Goal: Task Accomplishment & Management: Use online tool/utility

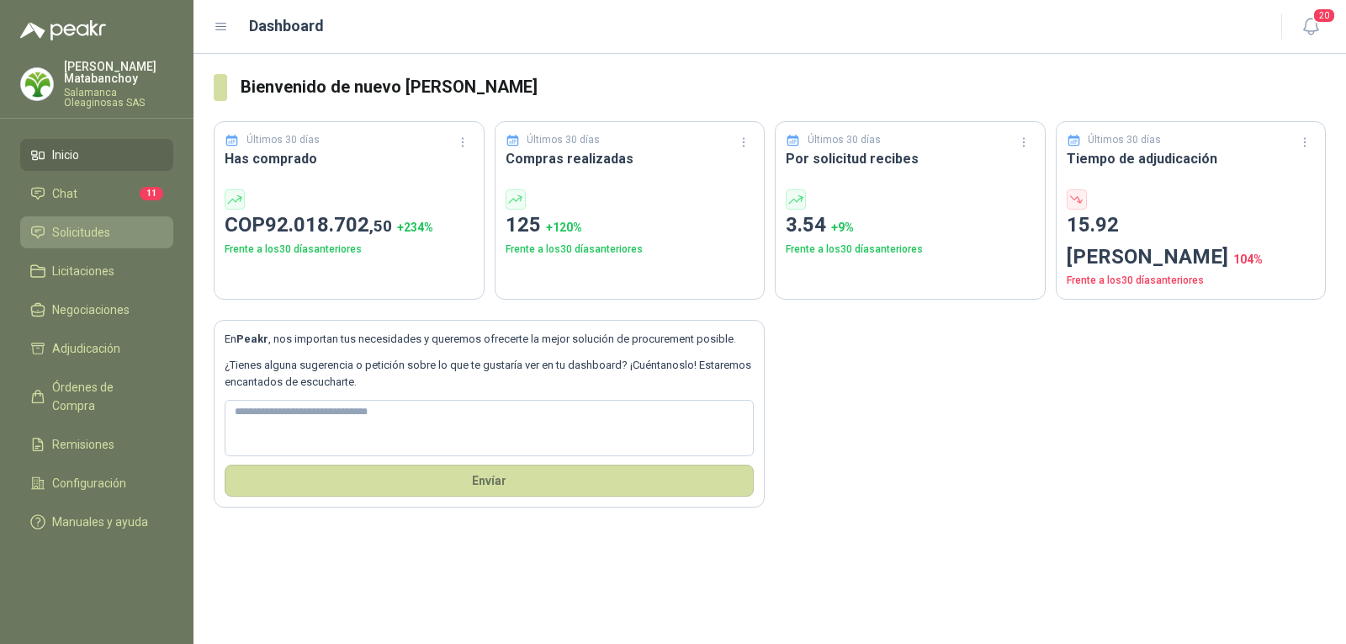
click at [103, 225] on span "Solicitudes" at bounding box center [81, 232] width 58 height 19
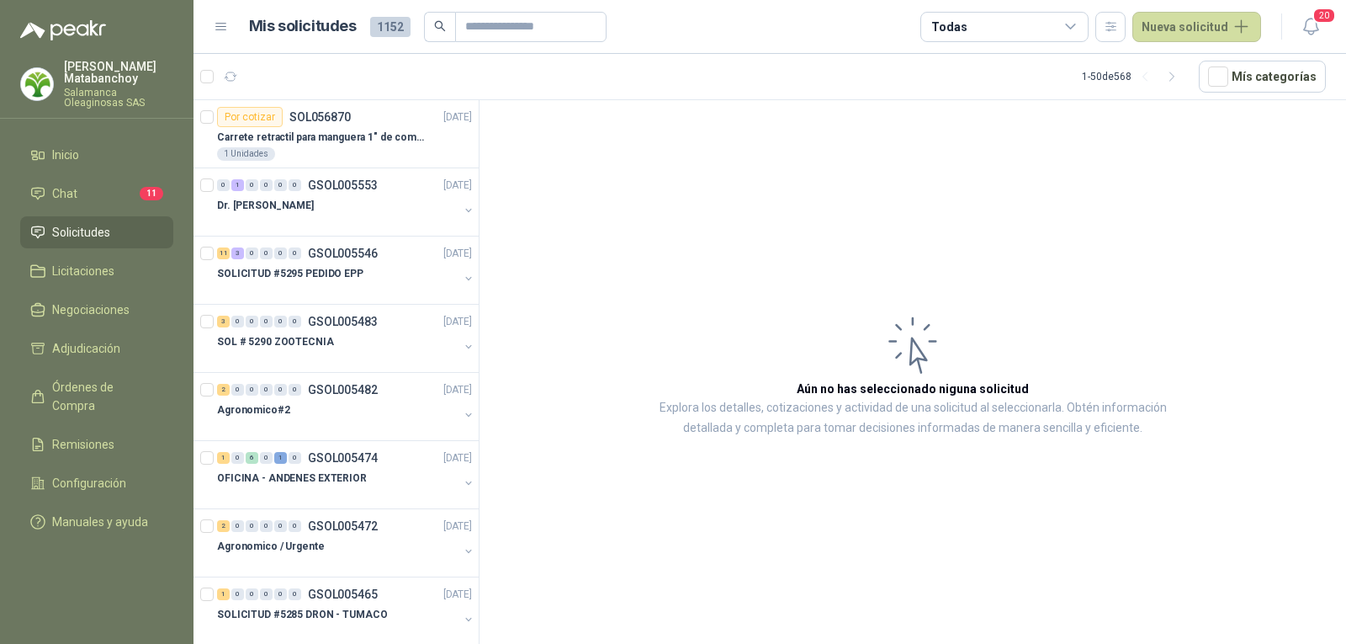
click at [120, 70] on p "Tatiana Matabanchoy" at bounding box center [118, 73] width 109 height 24
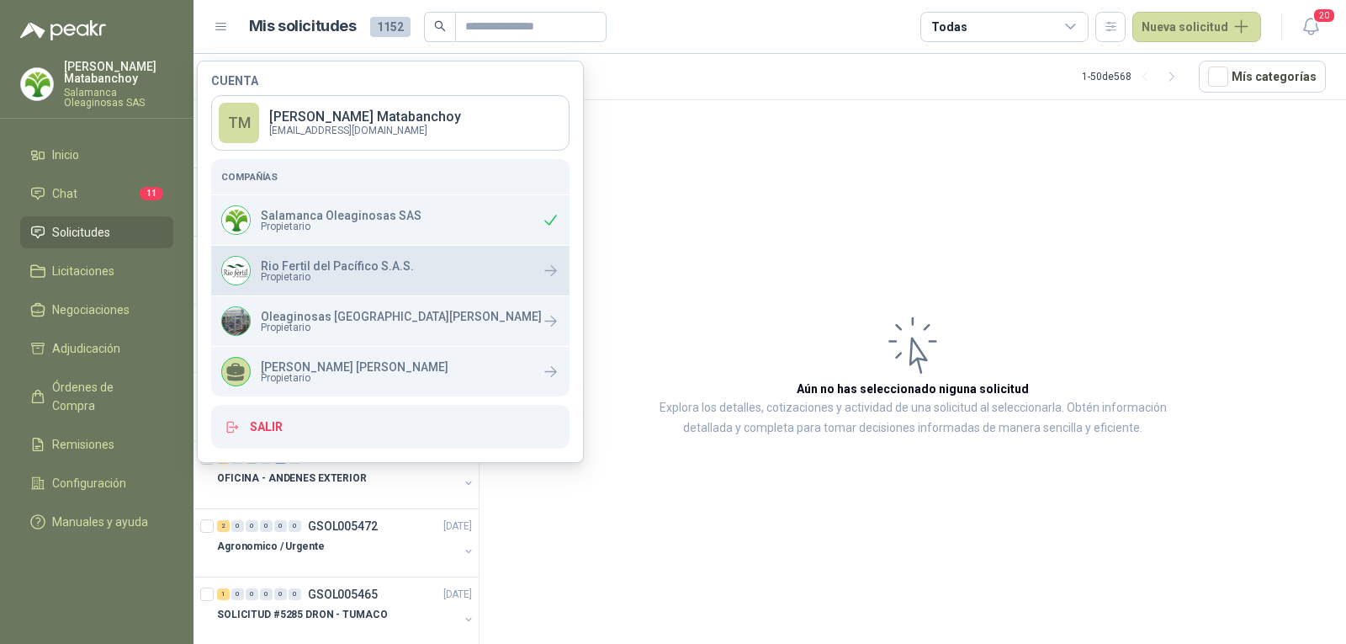
click at [313, 268] on p "Rio Fertil del Pacífico S.A.S." at bounding box center [337, 266] width 153 height 12
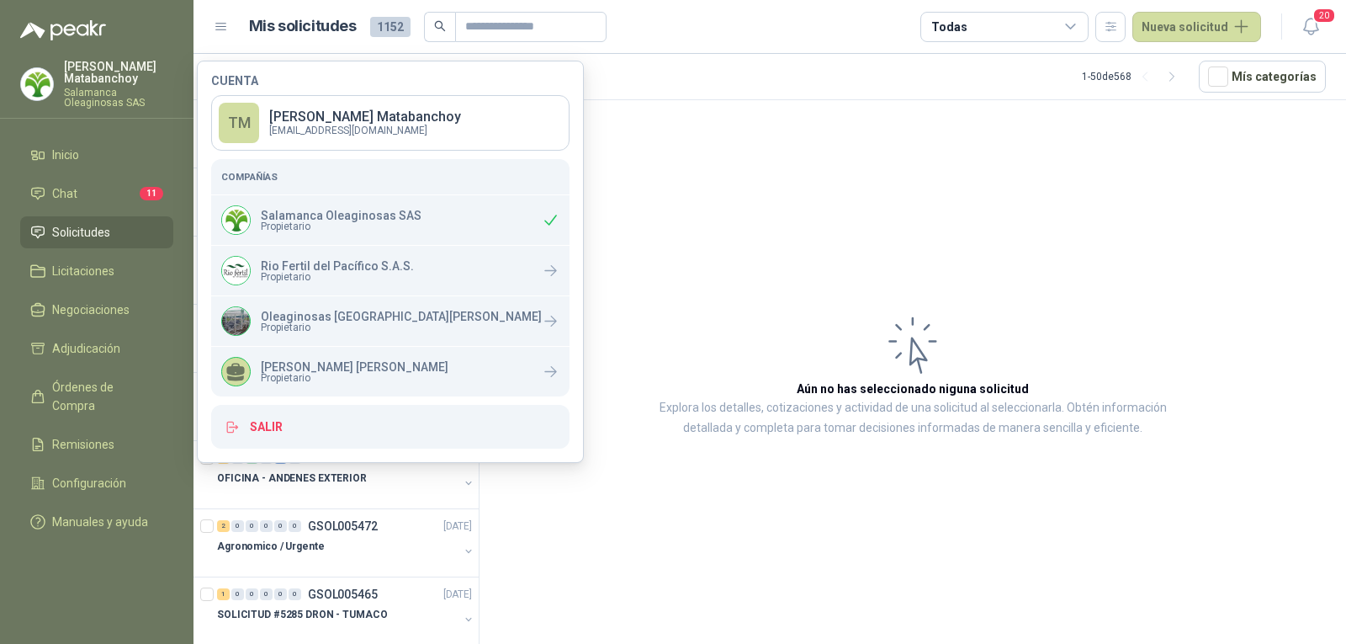
click at [718, 294] on article "Aún no has seleccionado niguna solicitud Explora los detalles, cotizaciones y a…" at bounding box center [912, 374] width 866 height 549
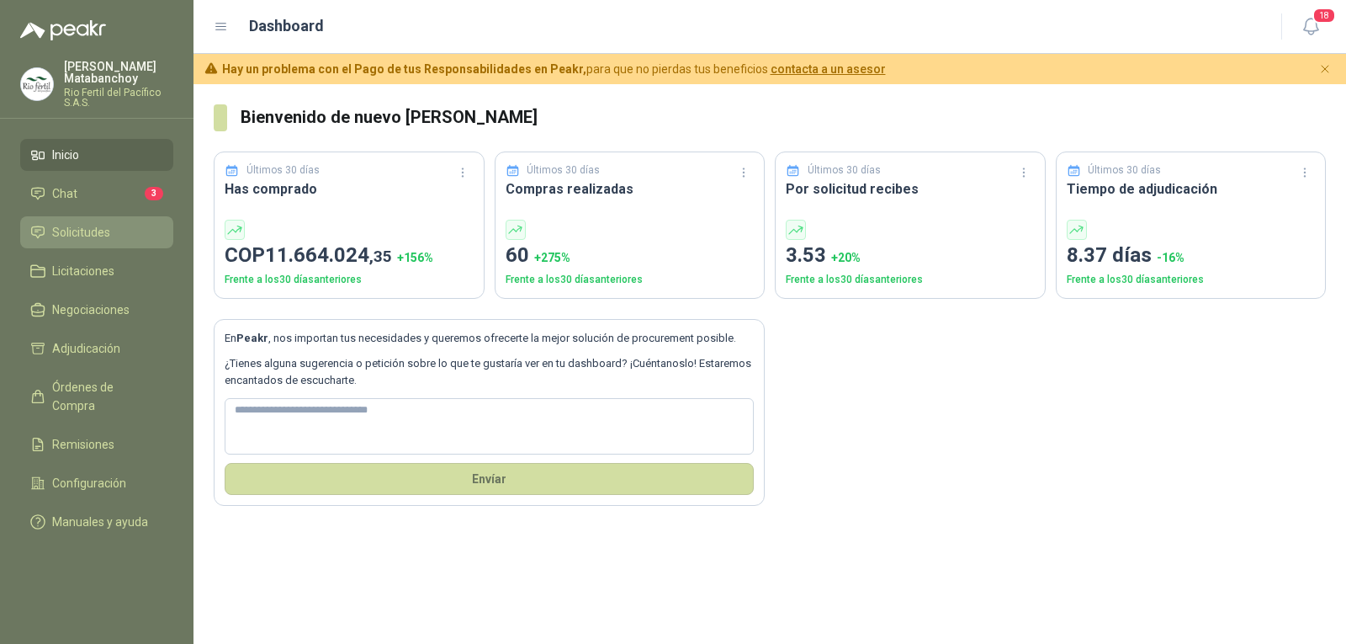
click at [70, 227] on span "Solicitudes" at bounding box center [81, 232] width 58 height 19
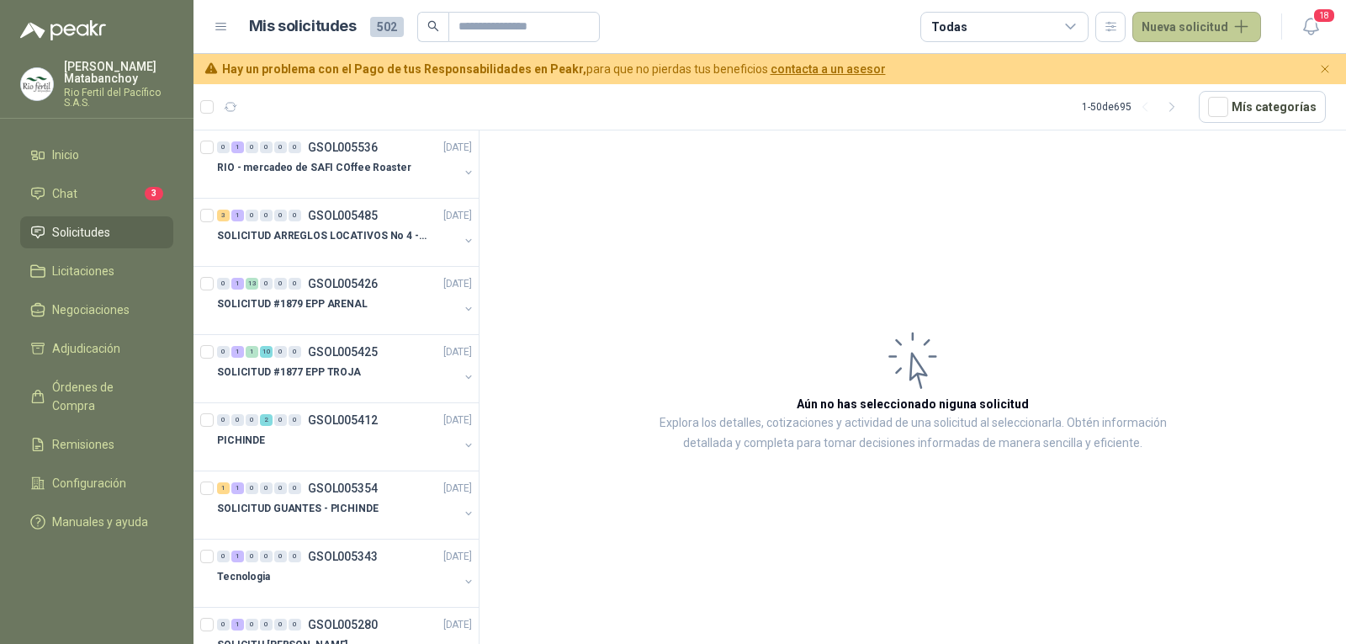
click at [1200, 34] on button "Nueva solicitud" at bounding box center [1196, 27] width 129 height 30
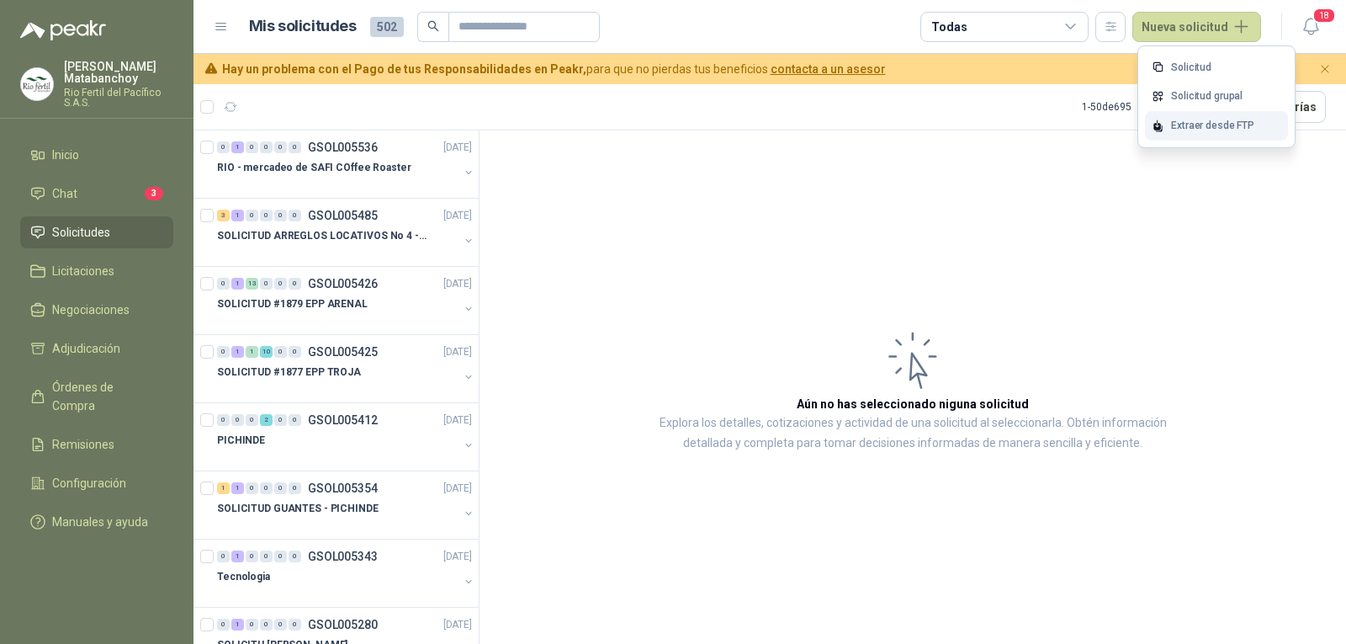
click at [1173, 119] on div "Extraer desde FTP" at bounding box center [1216, 125] width 143 height 29
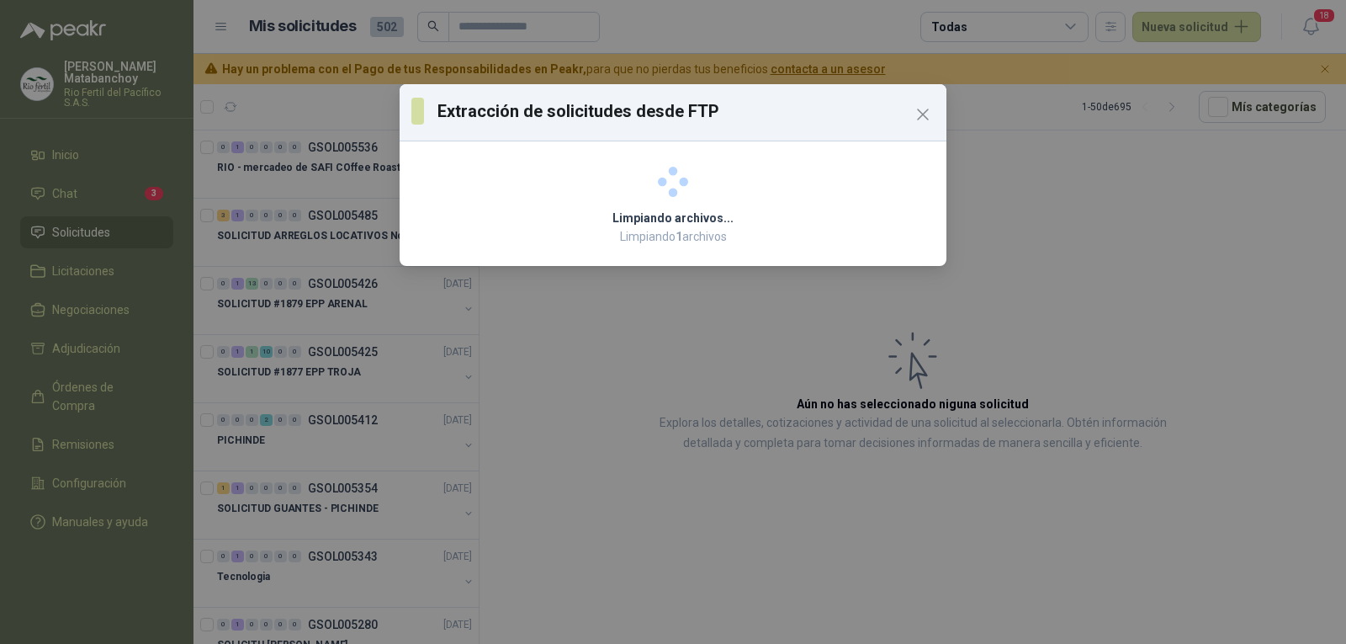
click at [676, 205] on div "Limpiando archivos... Limpiando 1 archivos" at bounding box center [673, 207] width 547 height 118
click at [673, 247] on div "Limpiando archivos... Limpiando 1 archivos" at bounding box center [673, 207] width 547 height 118
click at [840, 188] on span at bounding box center [673, 181] width 506 height 27
click at [926, 106] on icon "Close" at bounding box center [923, 114] width 20 height 20
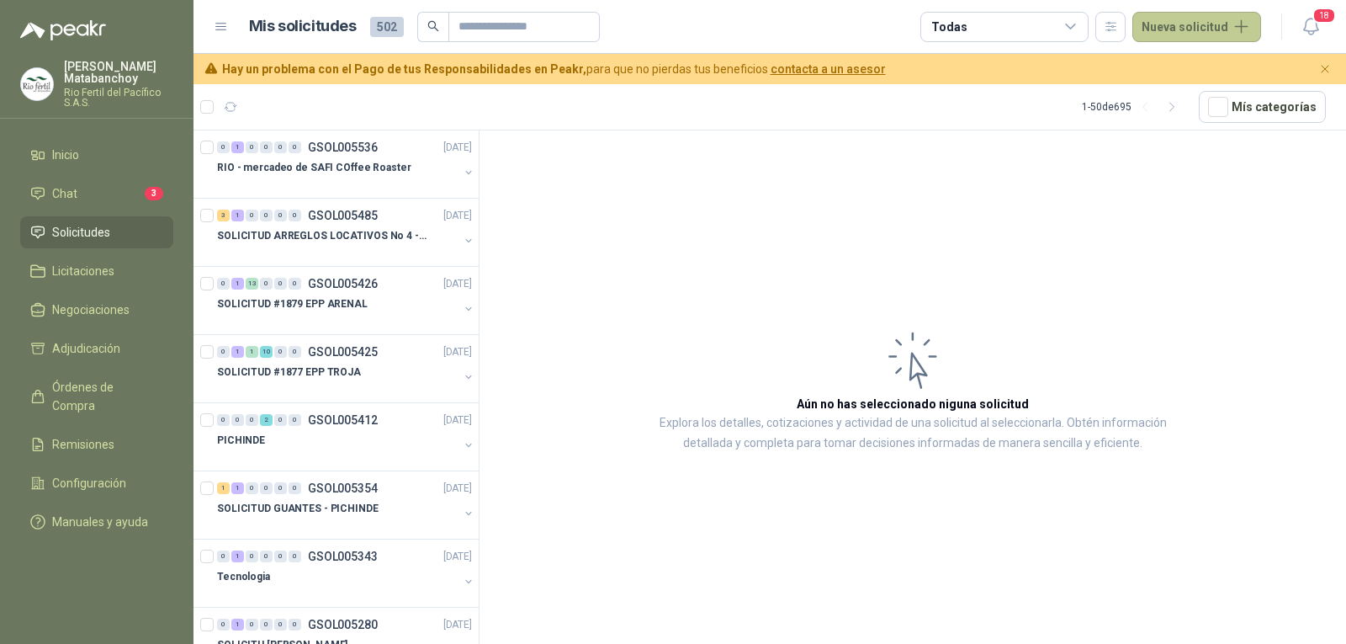
click at [1225, 32] on button "Nueva solicitud" at bounding box center [1196, 27] width 129 height 30
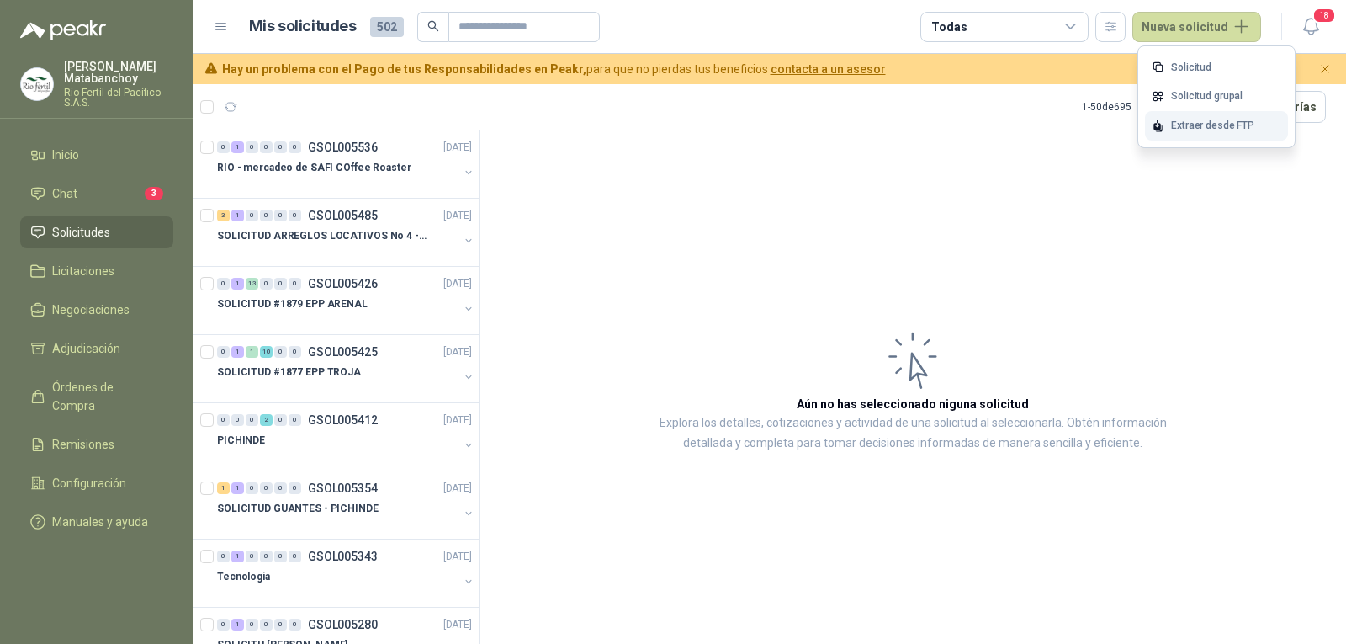
click at [1207, 114] on div "Extraer desde FTP" at bounding box center [1216, 125] width 143 height 29
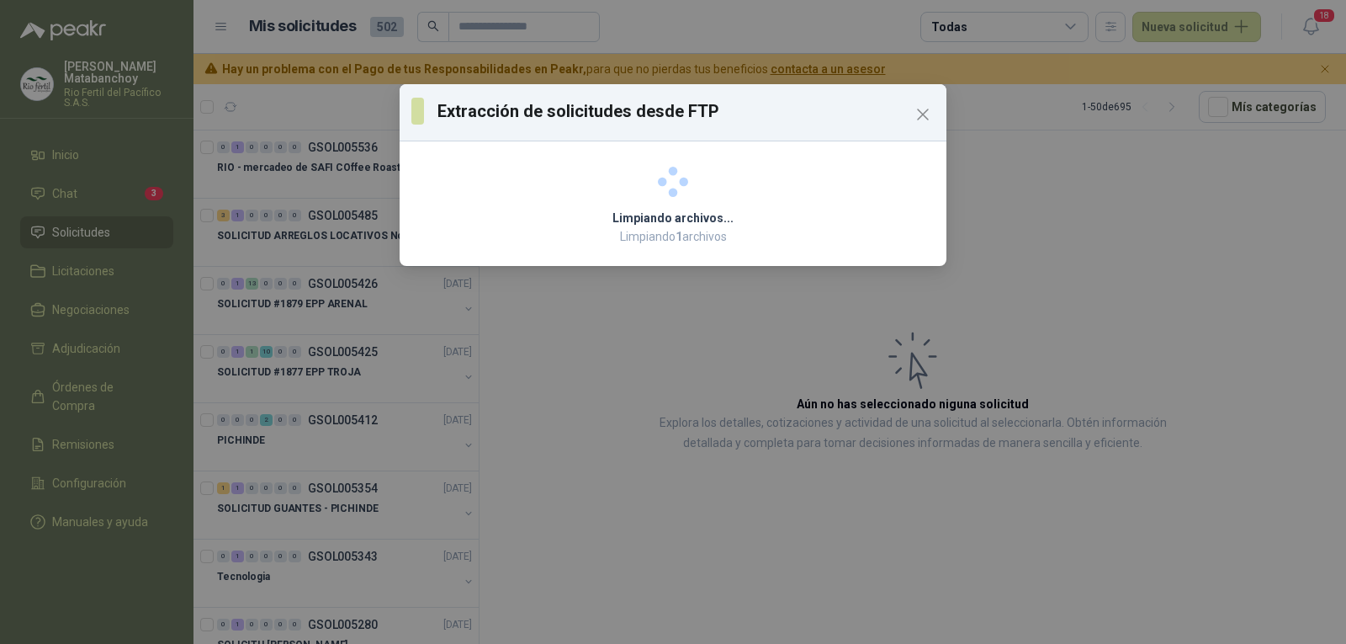
click at [727, 154] on div "Limpiando archivos... Limpiando 1 archivos" at bounding box center [673, 207] width 547 height 118
click at [728, 154] on div "Limpiando archivos... Limpiando 1 archivos" at bounding box center [673, 207] width 547 height 118
click at [924, 110] on icon "Close" at bounding box center [923, 114] width 20 height 20
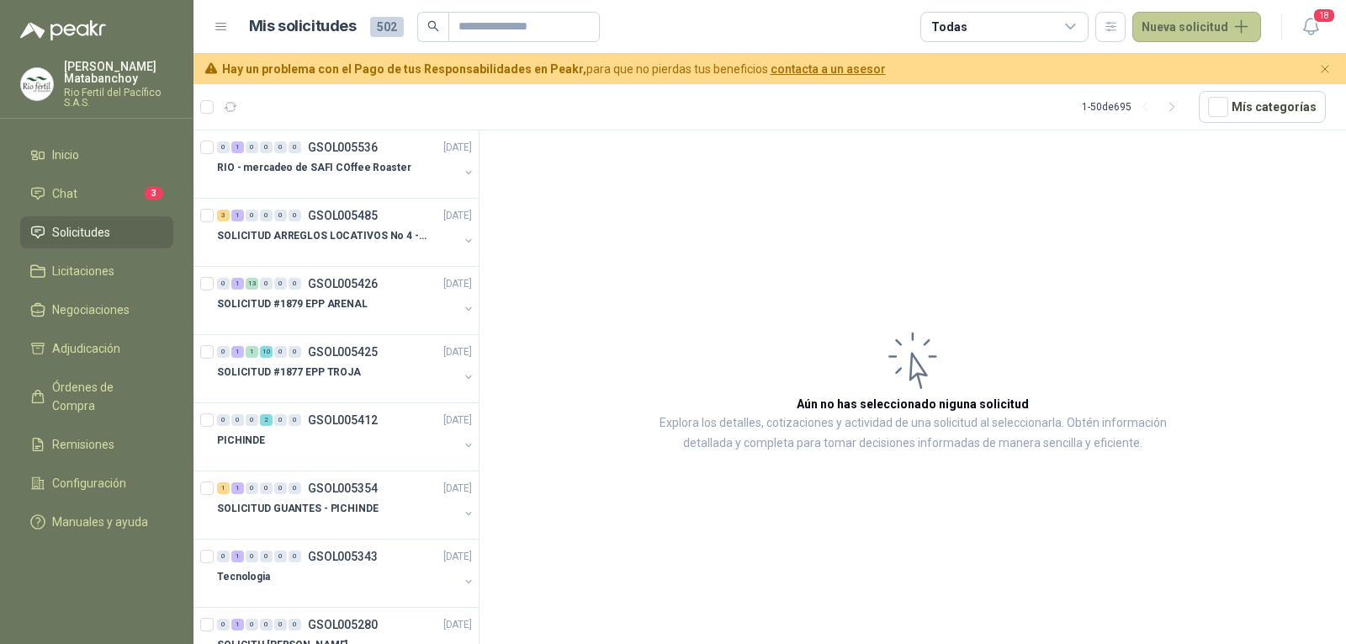
click at [1193, 25] on button "Nueva solicitud" at bounding box center [1196, 27] width 129 height 30
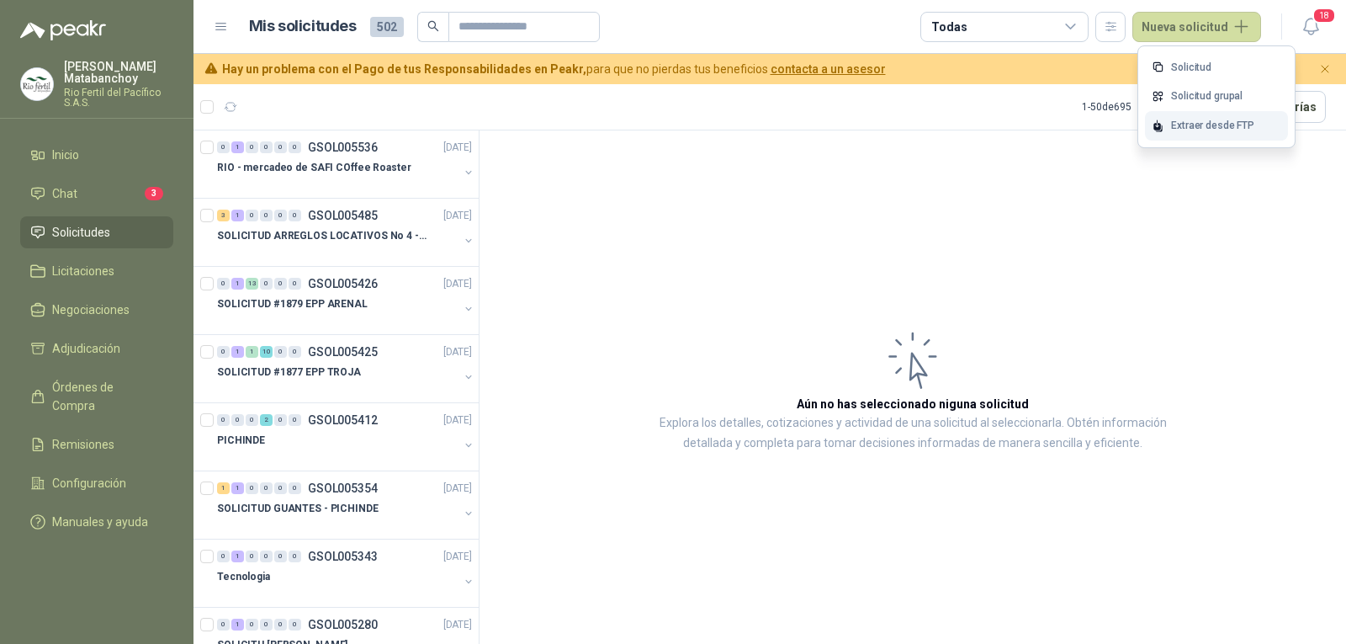
click at [1190, 118] on div "Extraer desde FTP" at bounding box center [1216, 125] width 143 height 29
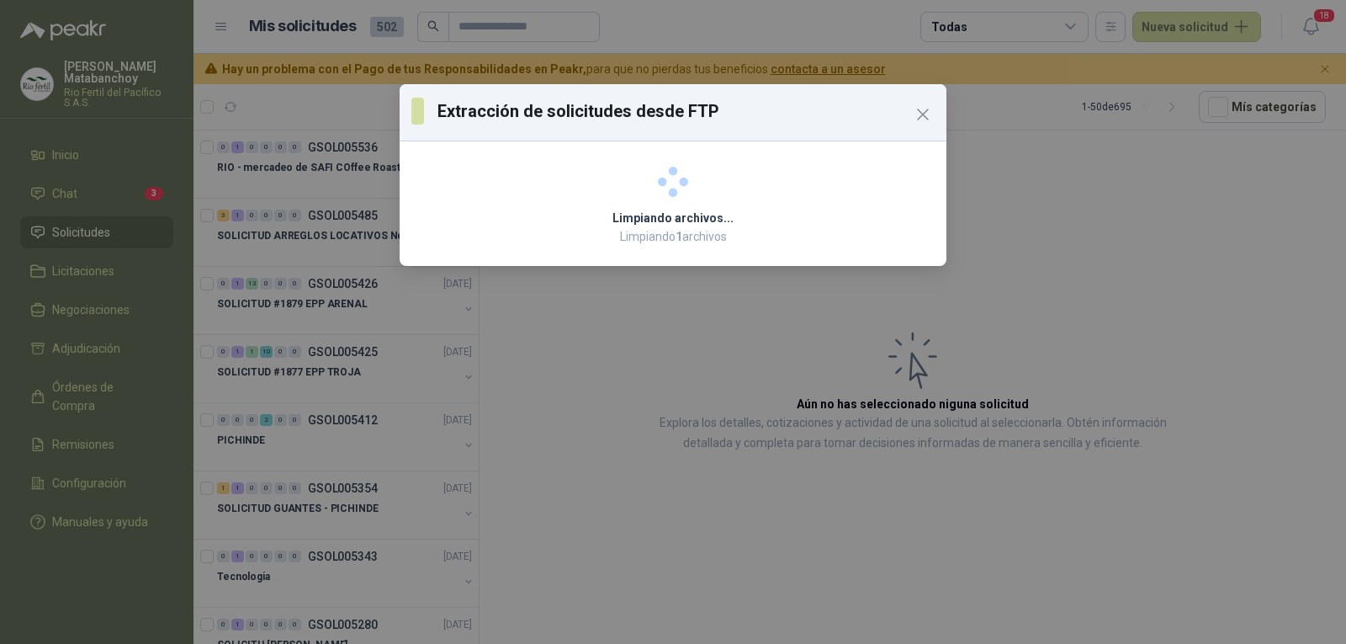
drag, startPoint x: 611, startPoint y: 213, endPoint x: 757, endPoint y: 230, distance: 147.4
click at [757, 230] on main "Limpiando archivos... Limpiando 1 archivos" at bounding box center [673, 227] width 506 height 37
click at [739, 233] on p "Limpiando 1 archivos" at bounding box center [673, 236] width 506 height 19
click at [924, 106] on icon "Close" at bounding box center [923, 114] width 20 height 20
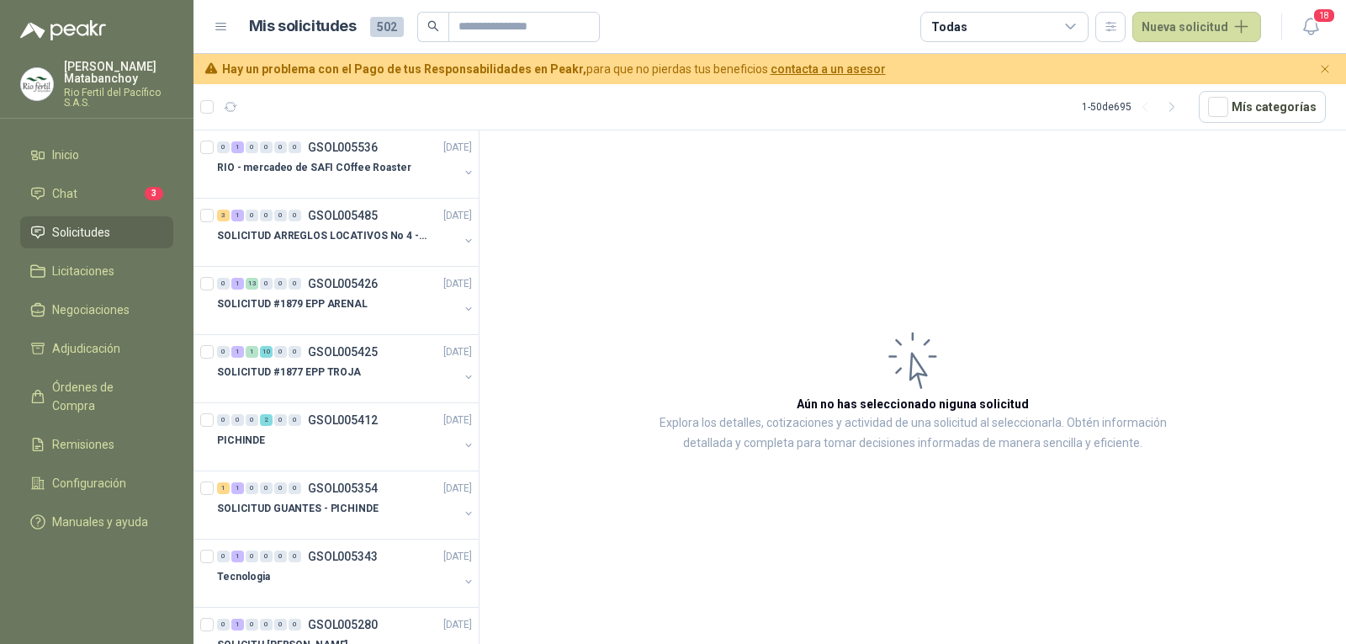
click at [1174, 164] on article "Aún no has seleccionado niguna solicitud Explora los detalles, cotizaciones y a…" at bounding box center [912, 389] width 866 height 519
